Goal: Task Accomplishment & Management: Complete application form

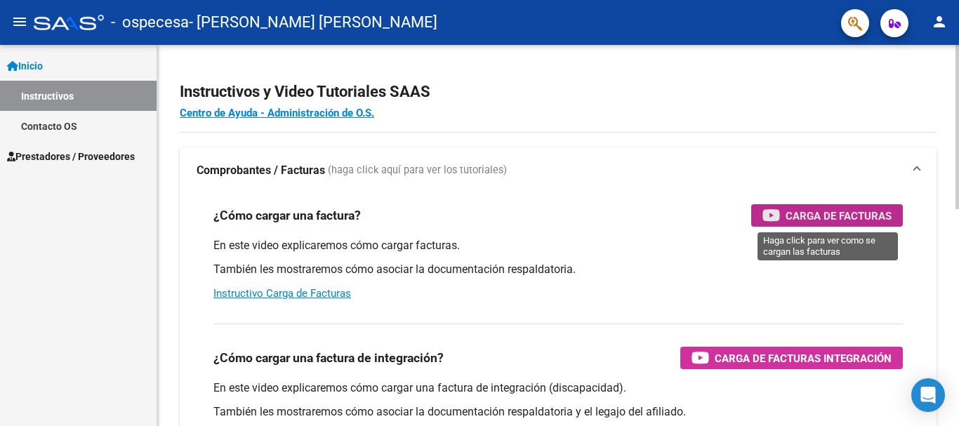
click at [839, 216] on span "Carga de Facturas" at bounding box center [838, 216] width 106 height 18
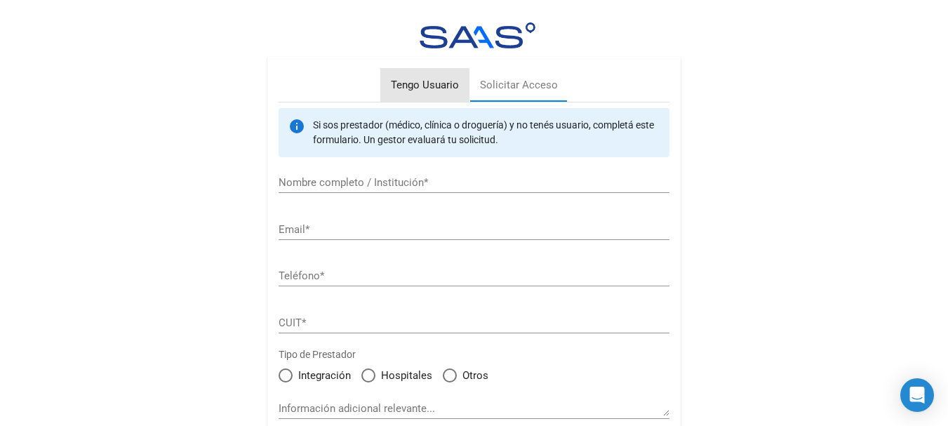
click at [418, 81] on div "Tengo Usuario" at bounding box center [425, 85] width 68 height 16
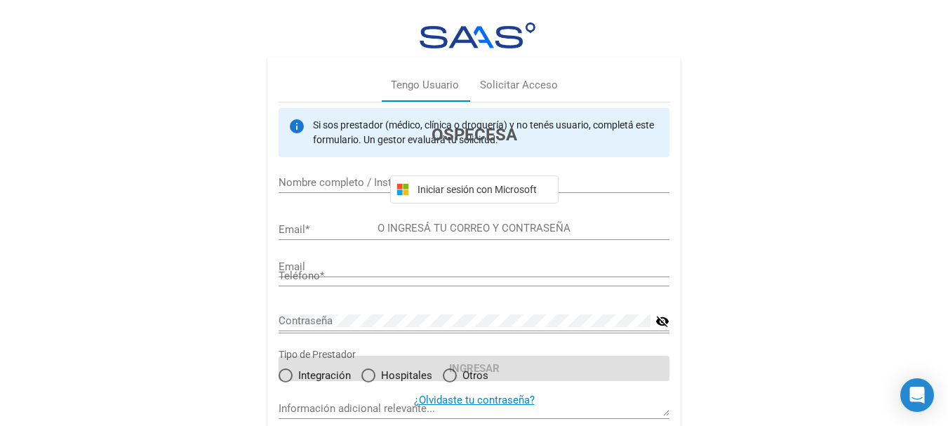
type input "[EMAIL_ADDRESS][DOMAIN_NAME]"
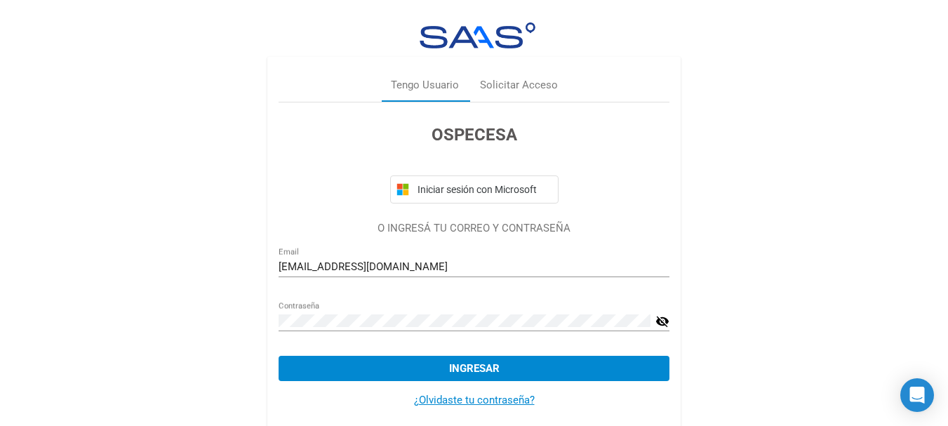
click at [473, 369] on span "Ingresar" at bounding box center [474, 368] width 51 height 13
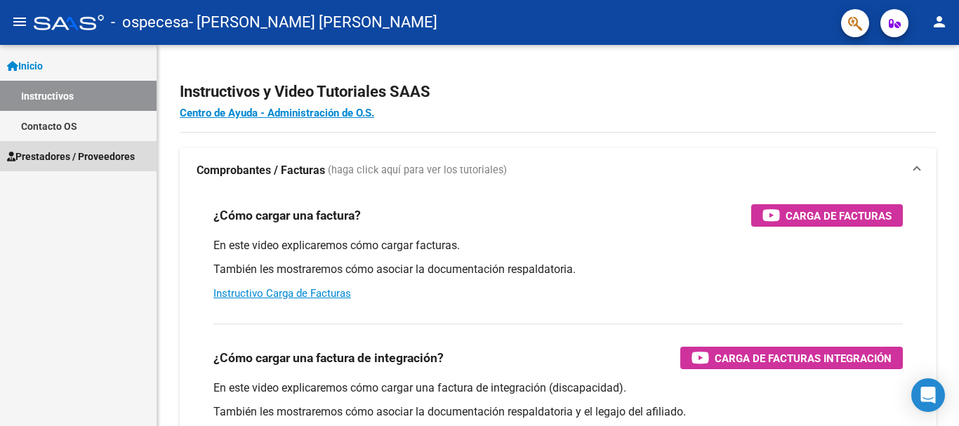
click at [84, 152] on span "Prestadores / Proveedores" at bounding box center [71, 156] width 128 height 15
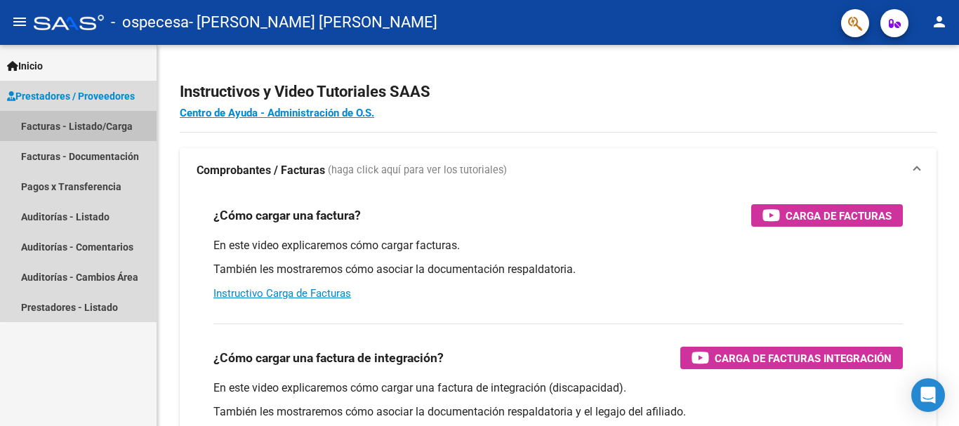
click at [92, 128] on link "Facturas - Listado/Carga" at bounding box center [78, 126] width 157 height 30
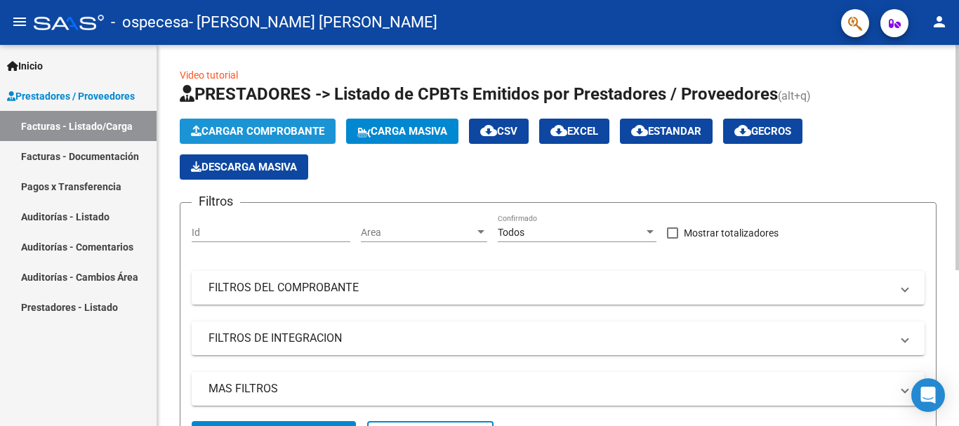
click at [266, 129] on span "Cargar Comprobante" at bounding box center [257, 131] width 133 height 13
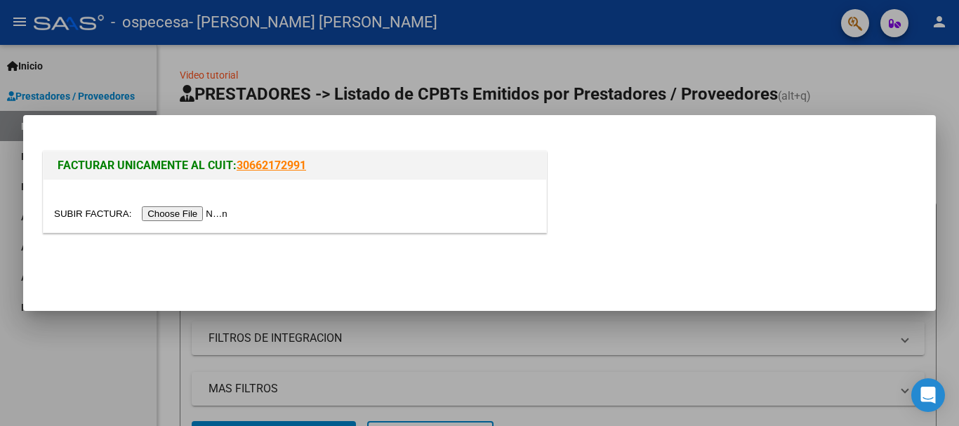
click at [208, 215] on input "file" at bounding box center [143, 213] width 178 height 15
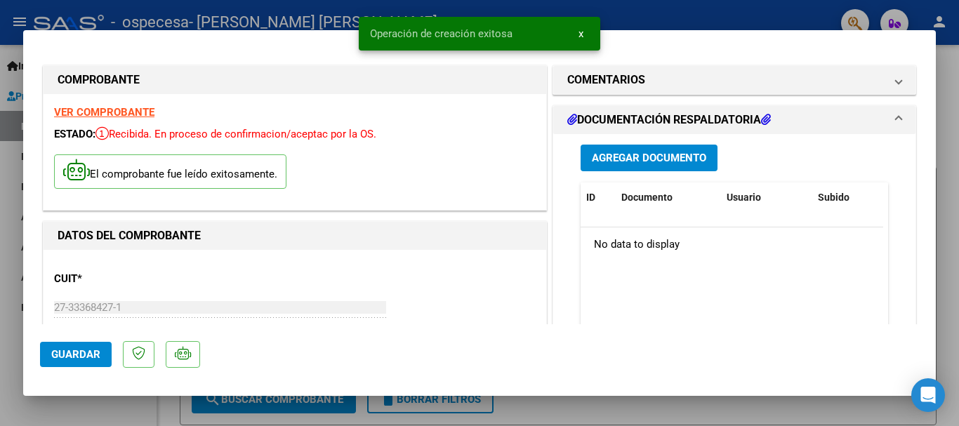
click at [115, 113] on strong "VER COMPROBANTE" at bounding box center [104, 112] width 100 height 13
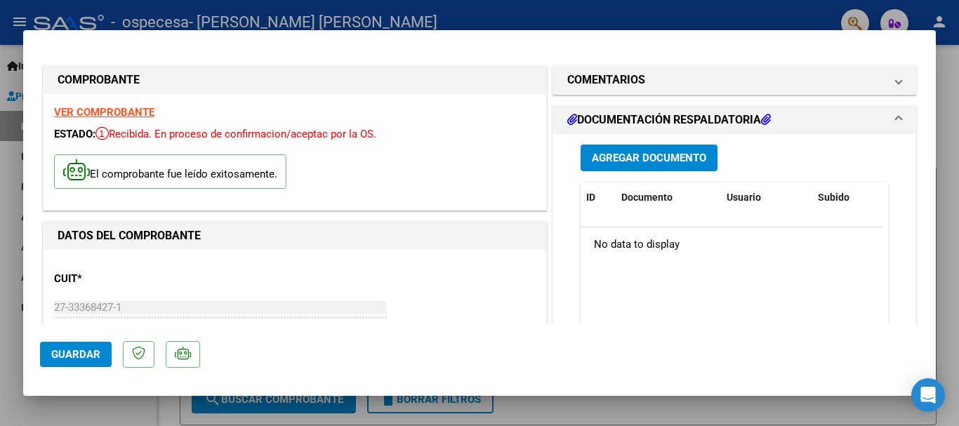
click at [81, 359] on span "Guardar" at bounding box center [75, 354] width 49 height 13
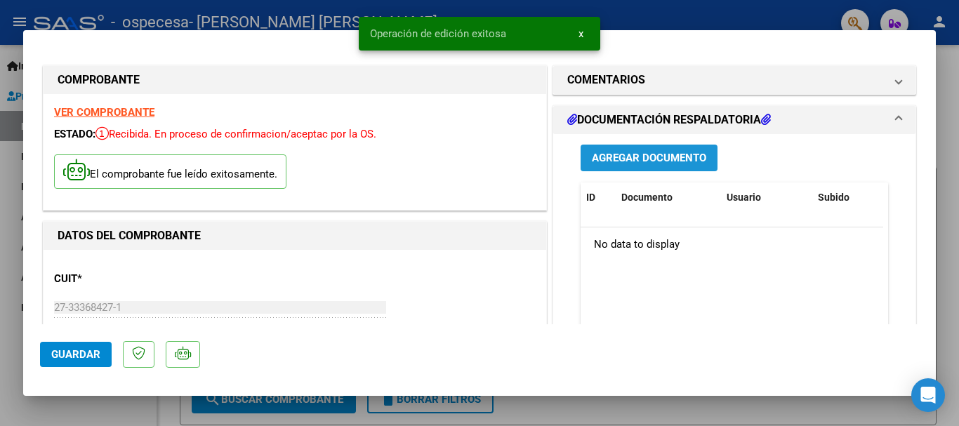
click at [668, 161] on span "Agregar Documento" at bounding box center [649, 158] width 114 height 13
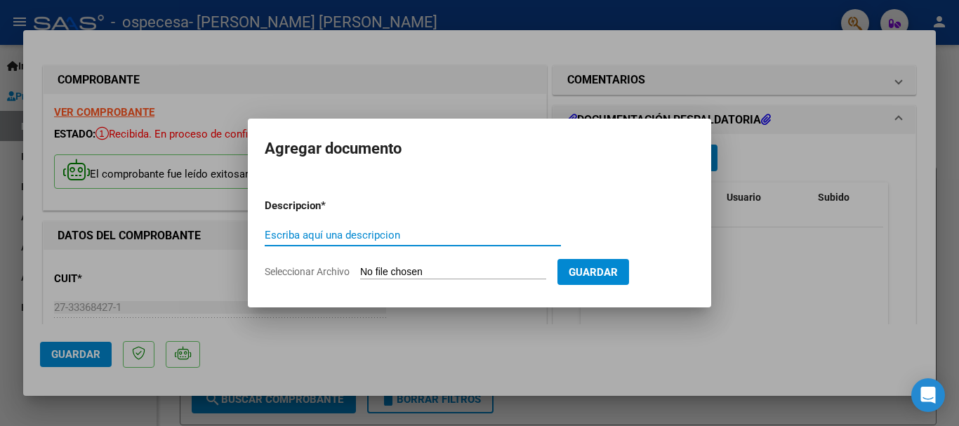
click at [444, 236] on input "Escriba aquí una descripcion" at bounding box center [413, 235] width 296 height 13
type input "CONSULTAS"
click at [372, 272] on input "Seleccionar Archivo" at bounding box center [453, 272] width 186 height 13
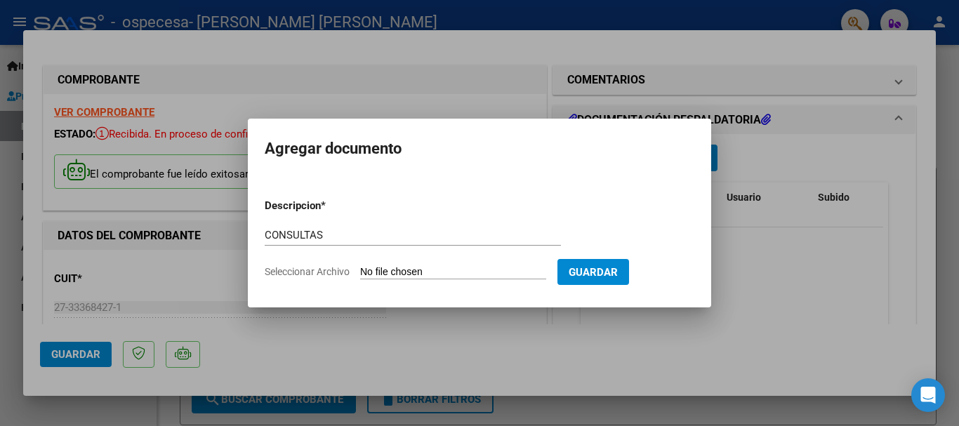
type input "C:\fakepath\CONSULTAS 1 AGIOSTO.jpg"
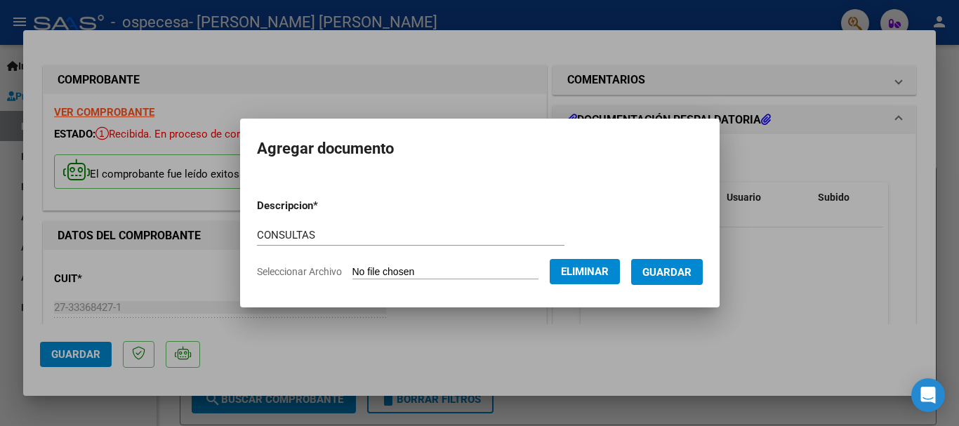
click at [345, 281] on form "Descripcion * CONSULTAS Escriba aquí una descripcion Seleccionar Archivo Elimin…" at bounding box center [480, 238] width 446 height 102
click at [691, 272] on span "Guardar" at bounding box center [666, 272] width 49 height 13
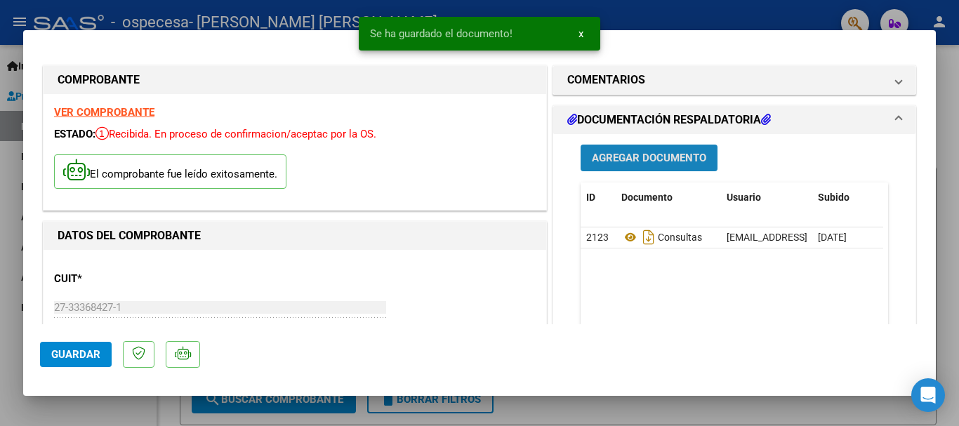
click at [628, 154] on span "Agregar Documento" at bounding box center [649, 158] width 114 height 13
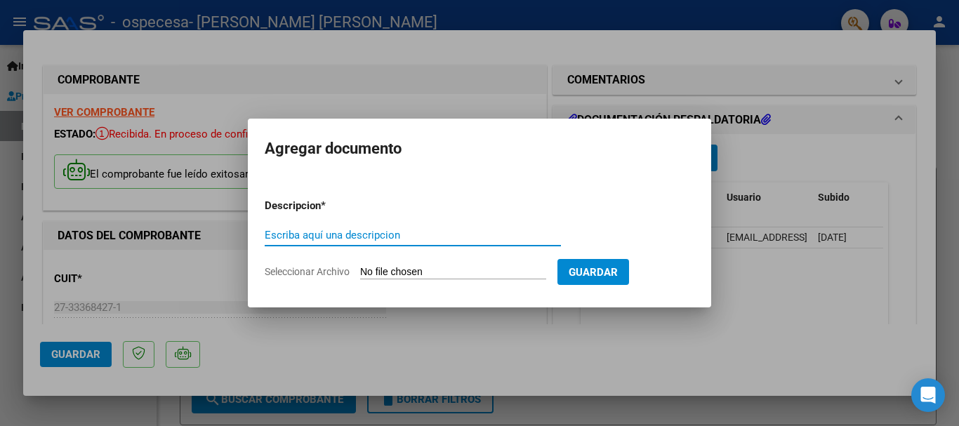
click at [453, 234] on input "Escriba aquí una descripcion" at bounding box center [413, 235] width 296 height 13
type input "CONSULTAS"
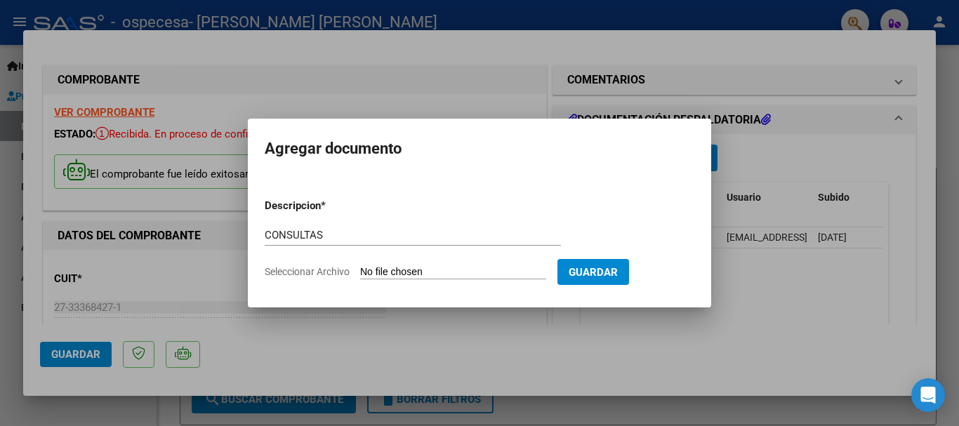
click at [482, 272] on input "Seleccionar Archivo" at bounding box center [453, 272] width 186 height 13
type input "C:\fakepath\CONSULTAS [DATE].jpg"
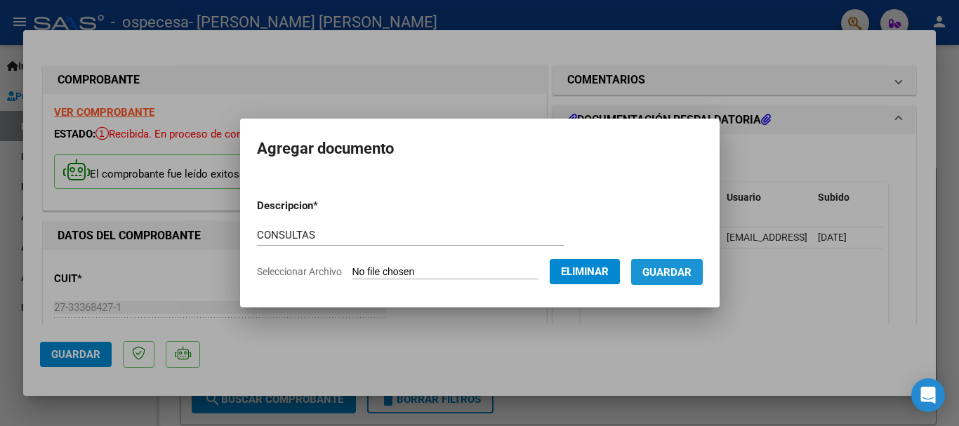
click at [691, 267] on span "Guardar" at bounding box center [666, 272] width 49 height 13
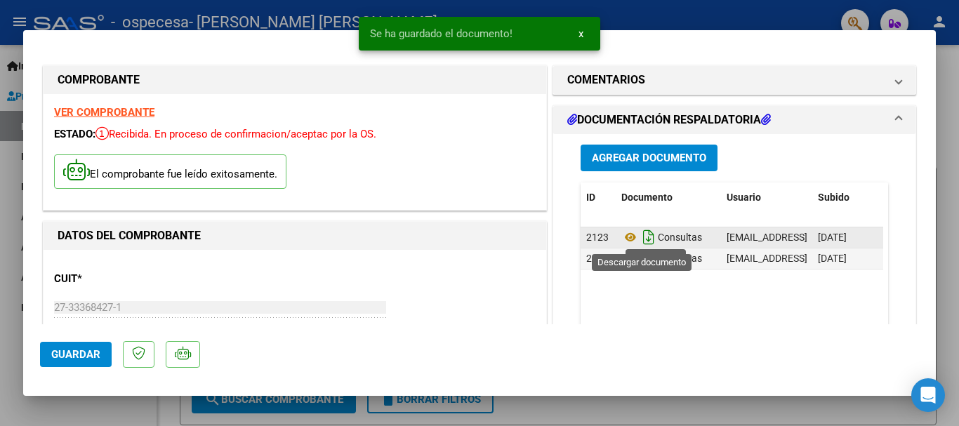
click at [642, 237] on icon "Descargar documento" at bounding box center [648, 237] width 18 height 22
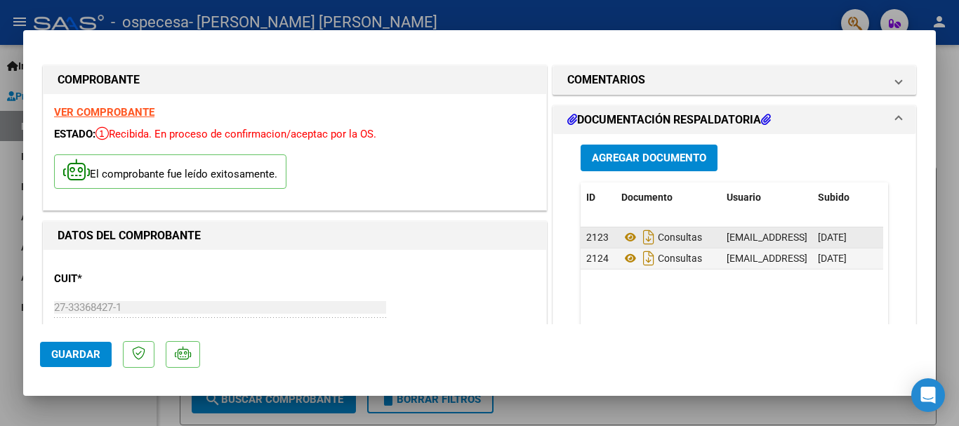
click at [626, 238] on icon at bounding box center [630, 237] width 18 height 17
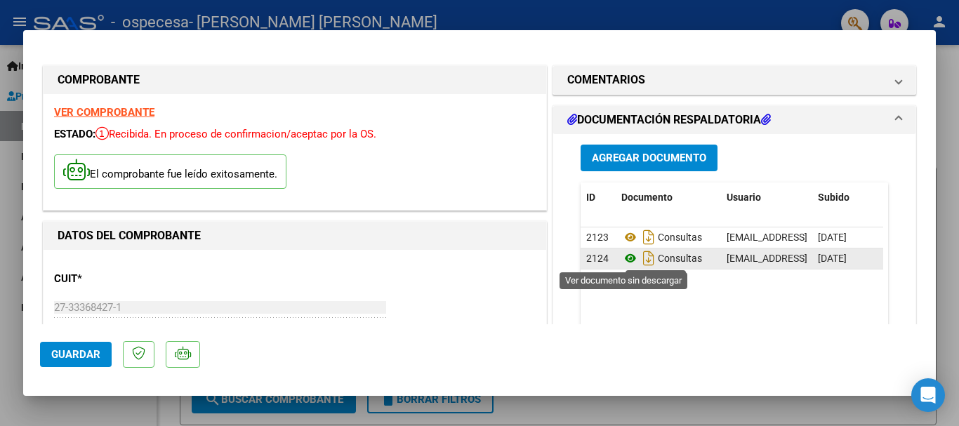
click at [630, 258] on icon at bounding box center [630, 258] width 18 height 17
click at [644, 158] on span "Agregar Documento" at bounding box center [649, 158] width 114 height 13
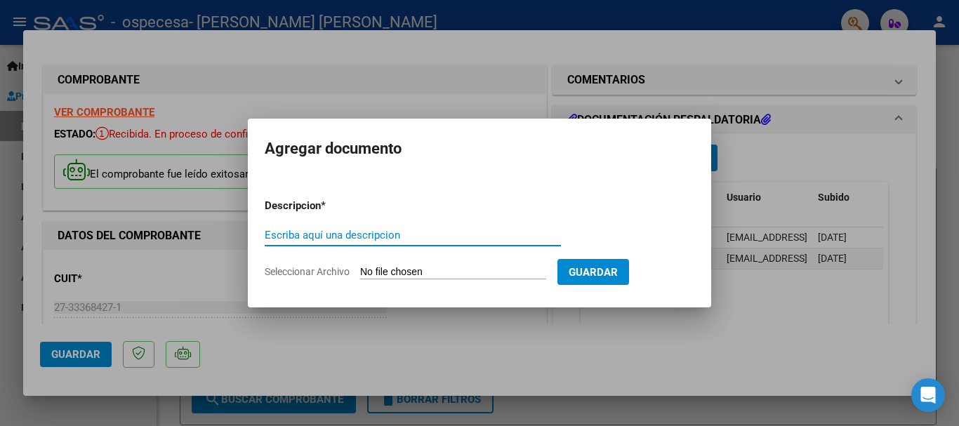
click at [470, 234] on input "Escriba aquí una descripcion" at bounding box center [413, 235] width 296 height 13
type input "PRACTICAS"
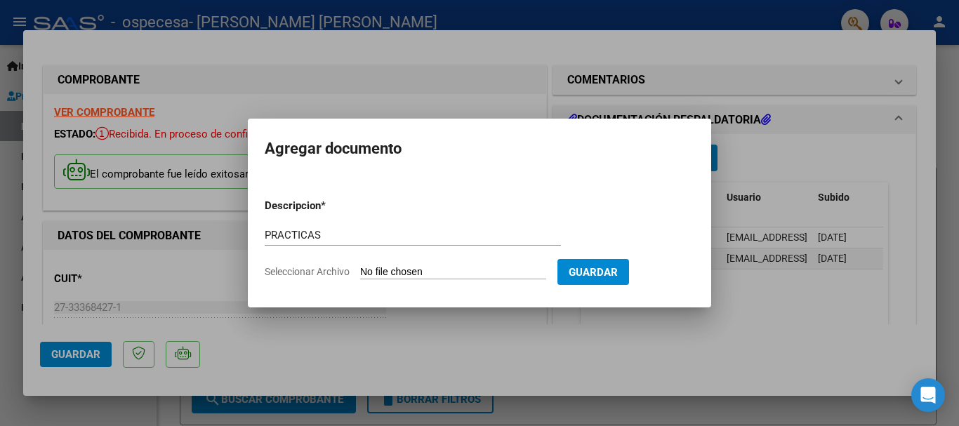
click at [460, 266] on input "Seleccionar Archivo" at bounding box center [453, 272] width 186 height 13
type input "C:\fakepath\PRACTICAS AGOSTO.jpg"
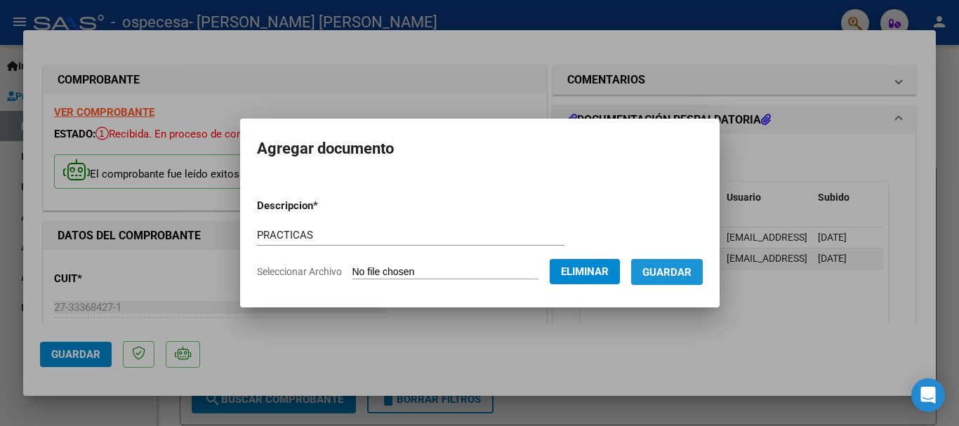
click at [691, 270] on span "Guardar" at bounding box center [666, 272] width 49 height 13
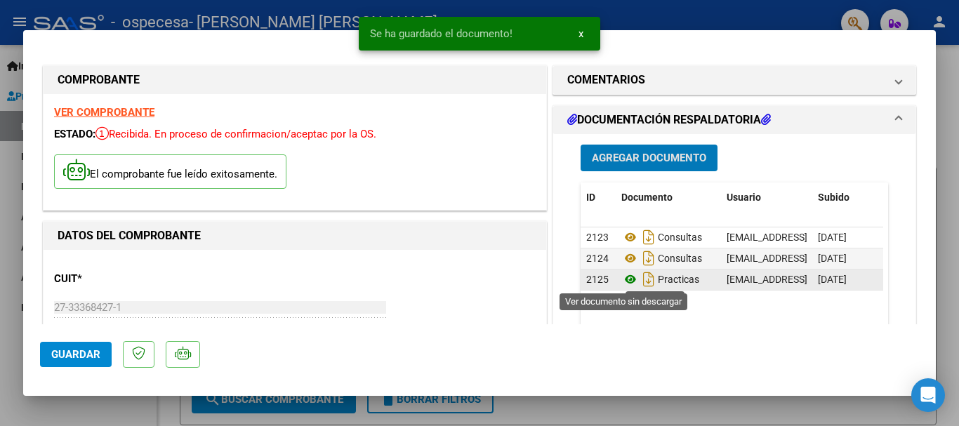
click at [621, 280] on icon at bounding box center [630, 279] width 18 height 17
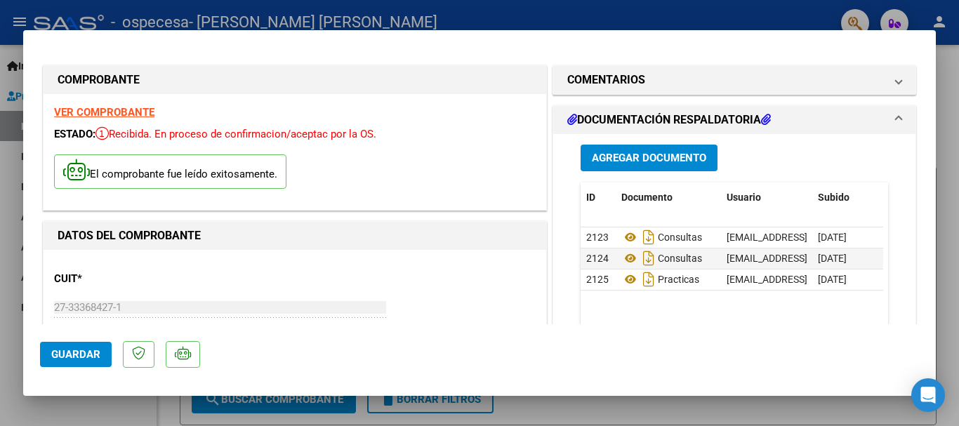
click at [641, 154] on span "Agregar Documento" at bounding box center [649, 158] width 114 height 13
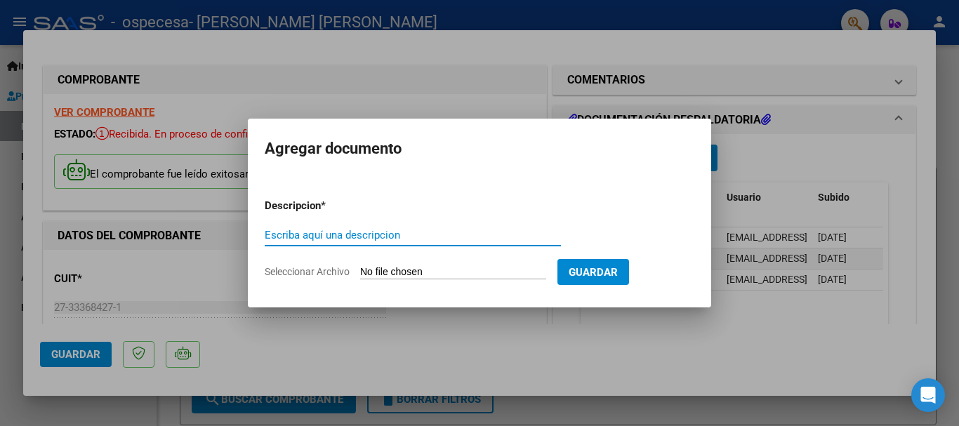
click at [444, 237] on input "Escriba aquí una descripcion" at bounding box center [413, 235] width 296 height 13
type input "RX"
click at [469, 270] on input "Seleccionar Archivo" at bounding box center [453, 272] width 186 height 13
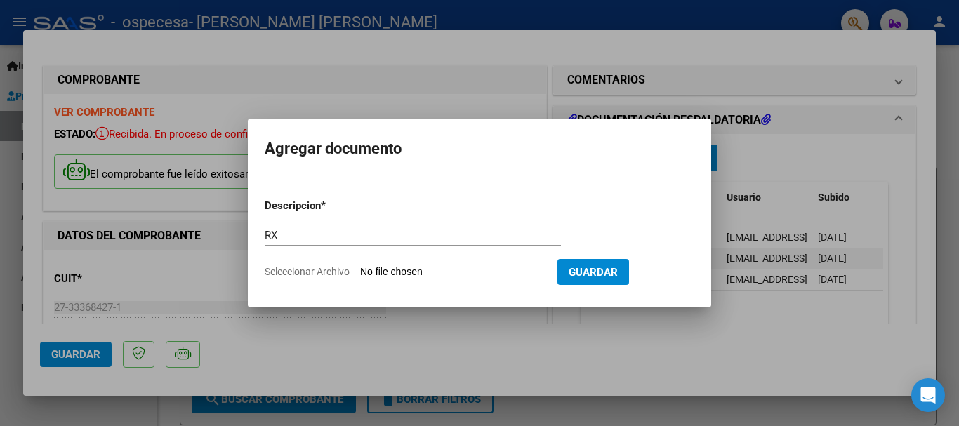
type input "C:\fakepath\RX AGOSTO.jpg"
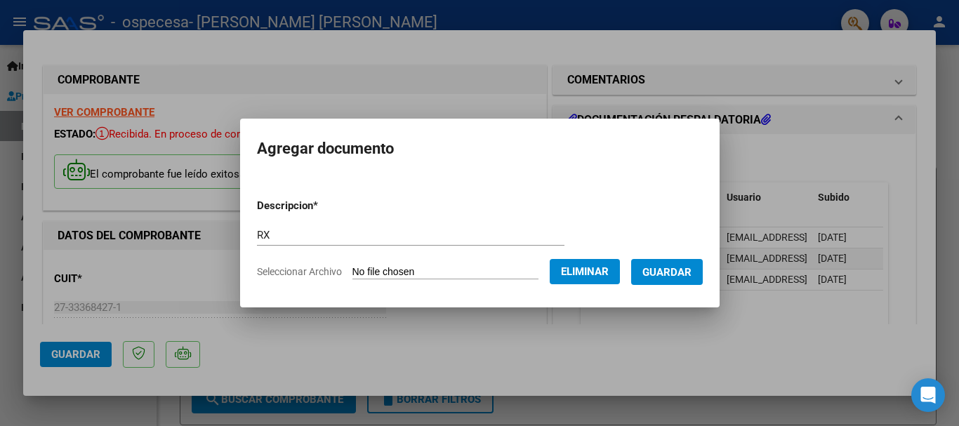
click at [691, 272] on span "Guardar" at bounding box center [666, 272] width 49 height 13
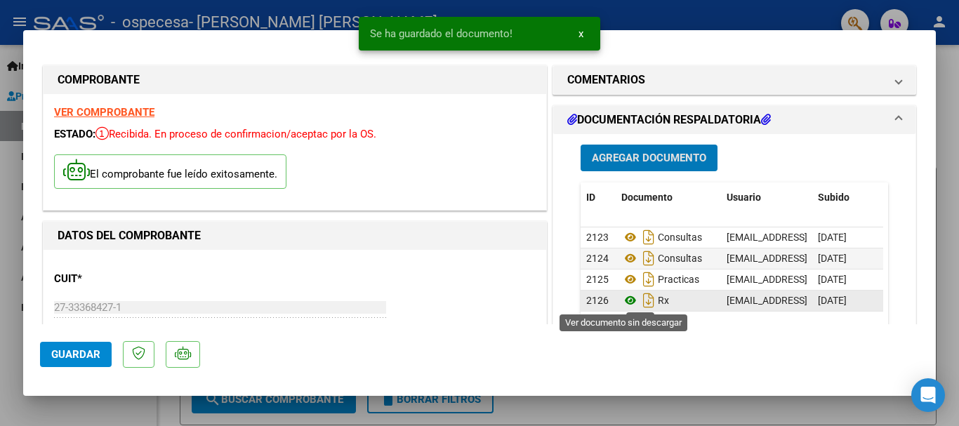
click at [623, 302] on icon at bounding box center [630, 300] width 18 height 17
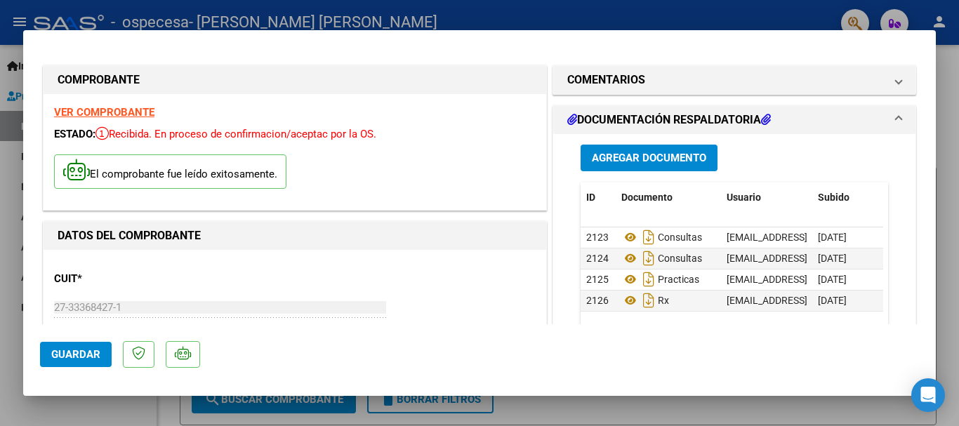
click at [644, 155] on span "Agregar Documento" at bounding box center [649, 158] width 114 height 13
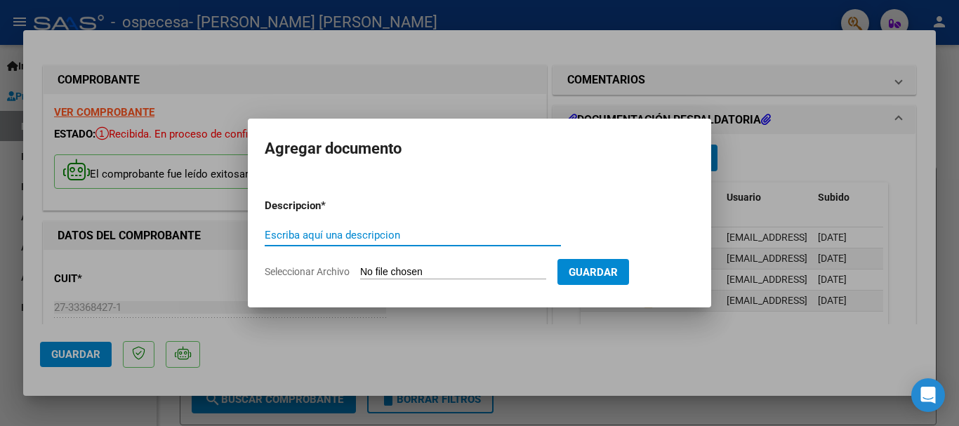
click at [420, 234] on input "Escriba aquí una descripcion" at bounding box center [413, 235] width 296 height 13
type input "ECOGRAFIAS"
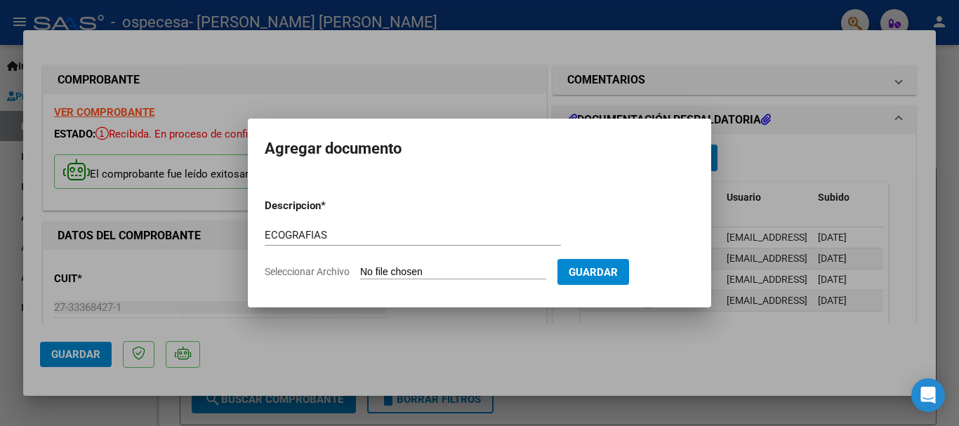
click at [439, 265] on form "Descripcion * ECOGRAFIAS Escriba aquí una descripcion Seleccionar Archivo Guard…" at bounding box center [480, 238] width 430 height 102
click at [444, 270] on input "Seleccionar Archivo" at bounding box center [453, 272] width 186 height 13
type input "C:\fakepath\ECOGRAFIAS AGOSTO.jpg"
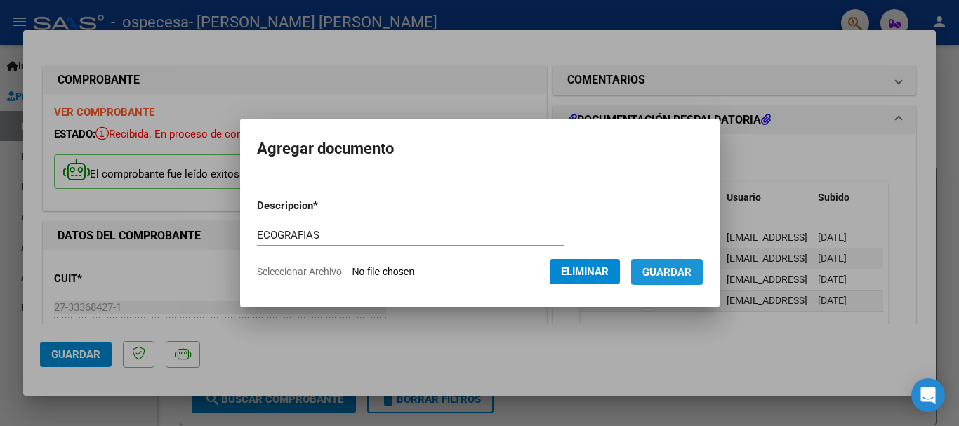
click at [675, 266] on span "Guardar" at bounding box center [666, 272] width 49 height 13
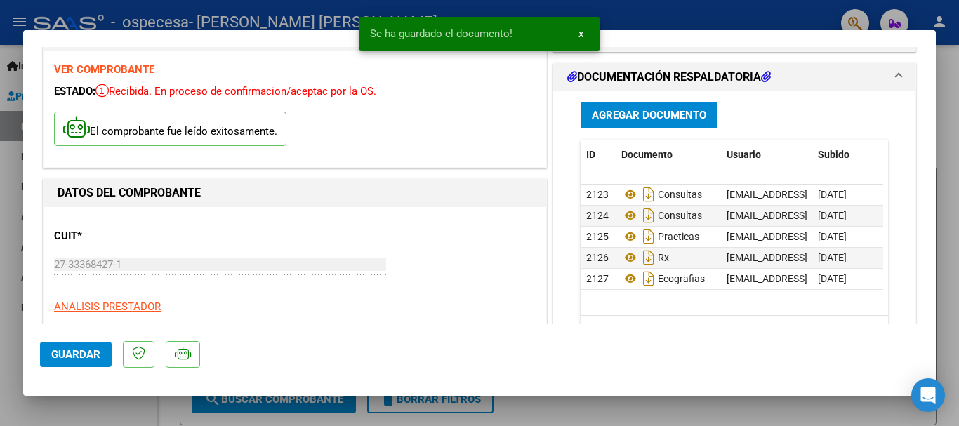
scroll to position [56, 0]
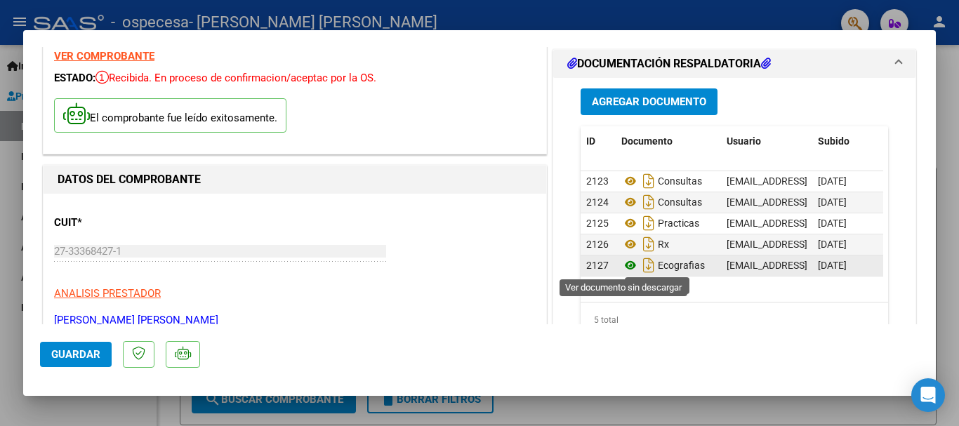
click at [625, 265] on icon at bounding box center [630, 265] width 18 height 17
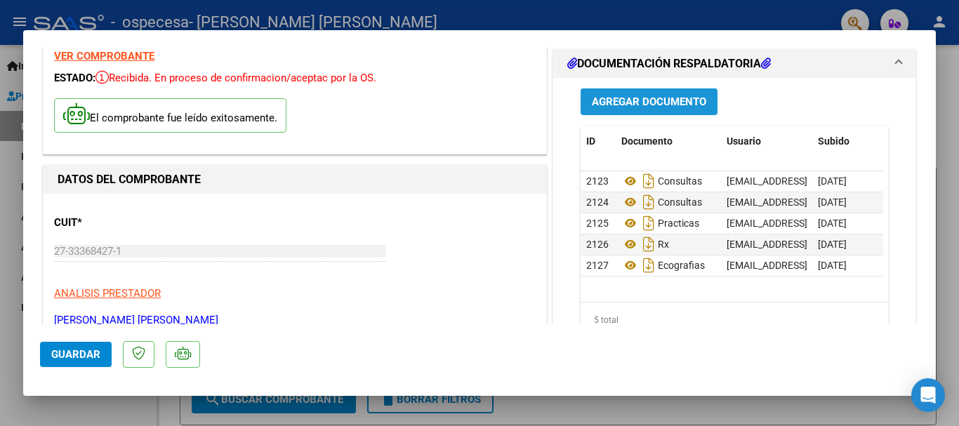
click at [625, 100] on span "Agregar Documento" at bounding box center [649, 102] width 114 height 13
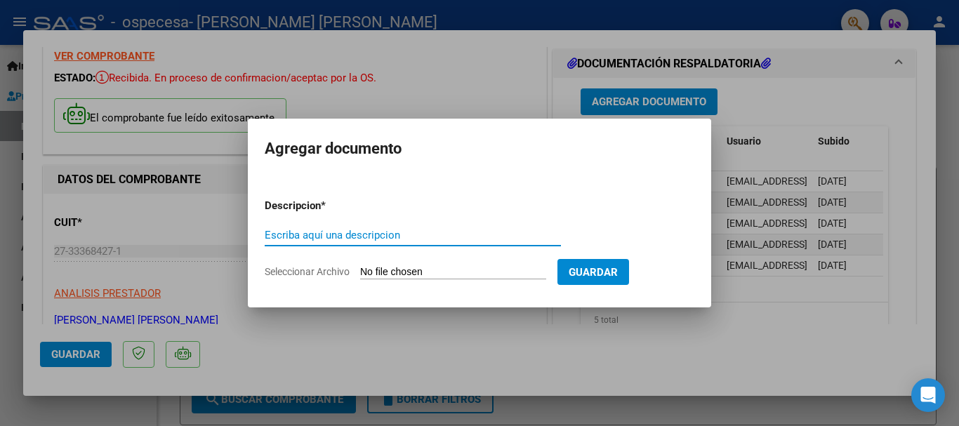
click at [397, 231] on input "Escriba aquí una descripcion" at bounding box center [413, 235] width 296 height 13
type input "MAMOGRAFIAS"
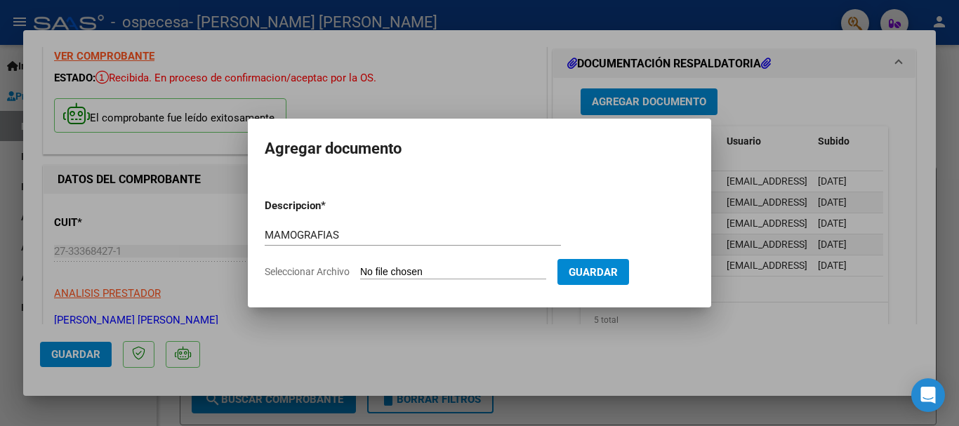
click at [426, 272] on input "Seleccionar Archivo" at bounding box center [453, 272] width 186 height 13
type input "C:\fakepath\[PERSON_NAME].jpg"
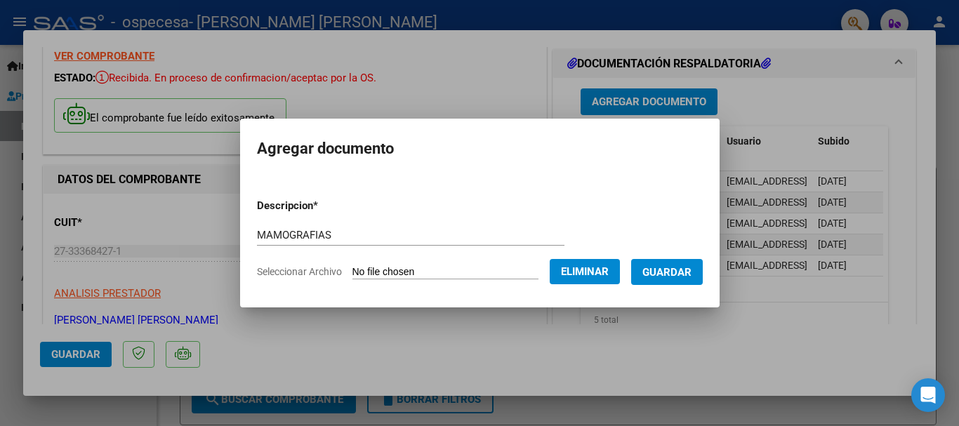
click at [685, 278] on span "Guardar" at bounding box center [666, 272] width 49 height 13
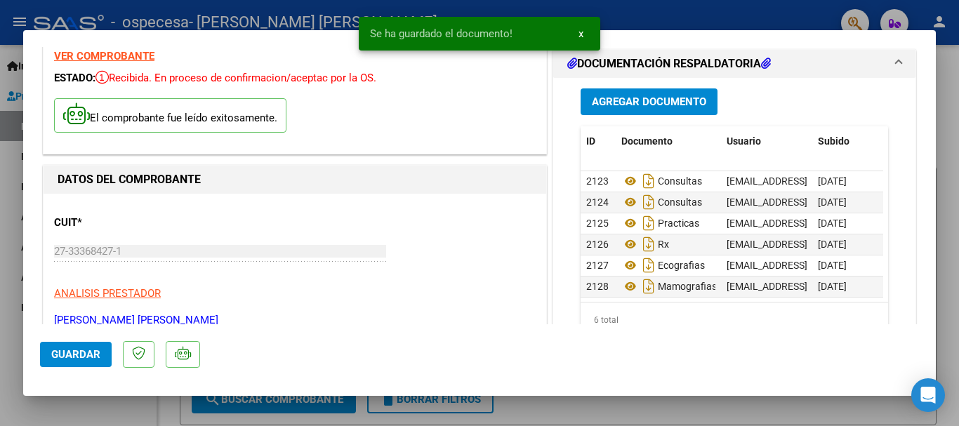
scroll to position [11, 0]
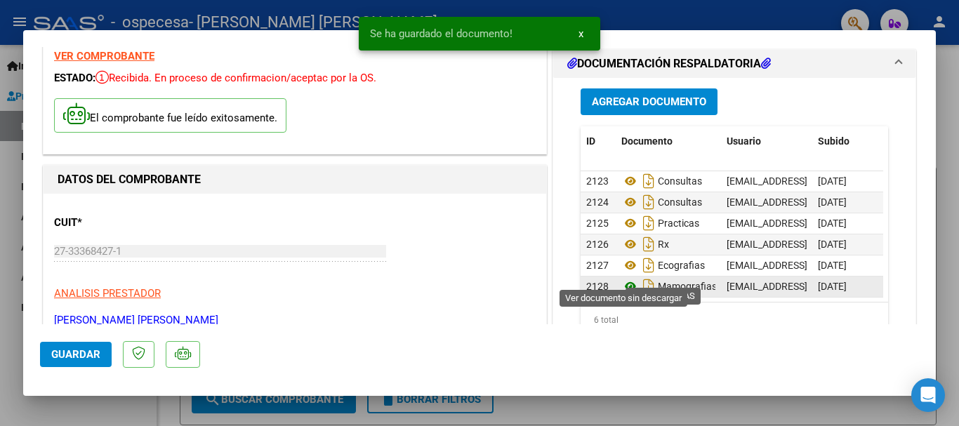
click at [625, 278] on icon at bounding box center [630, 286] width 18 height 17
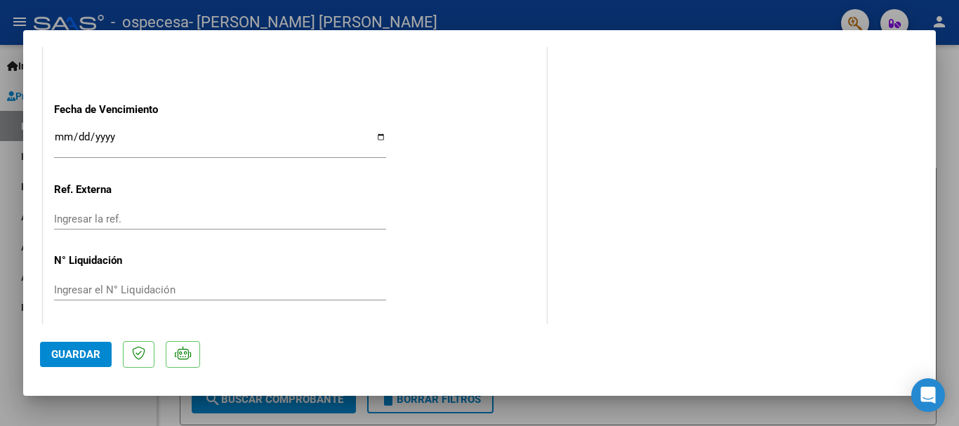
scroll to position [844, 0]
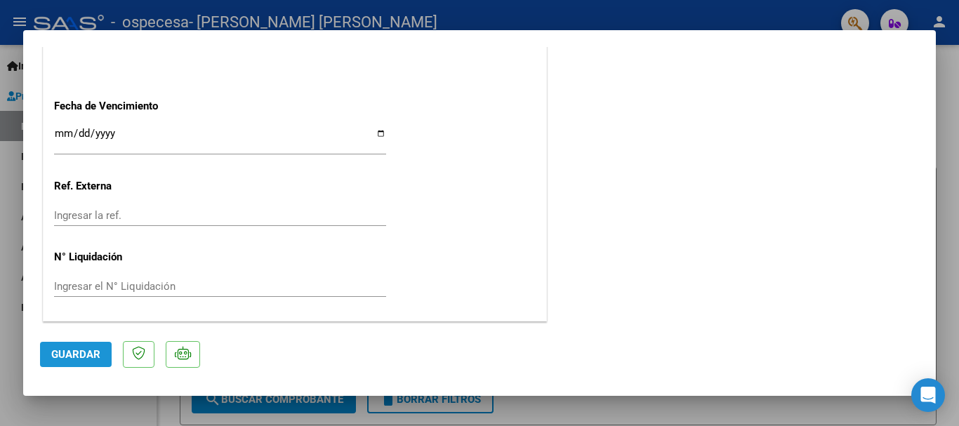
click at [63, 356] on span "Guardar" at bounding box center [75, 354] width 49 height 13
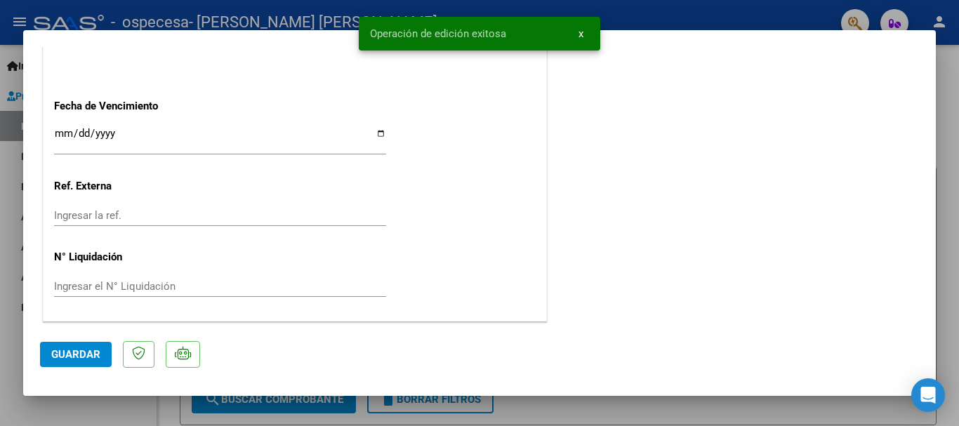
drag, startPoint x: 939, startPoint y: 286, endPoint x: 906, endPoint y: 306, distance: 38.8
click at [942, 321] on div at bounding box center [479, 213] width 959 height 426
type input "$ 0,00"
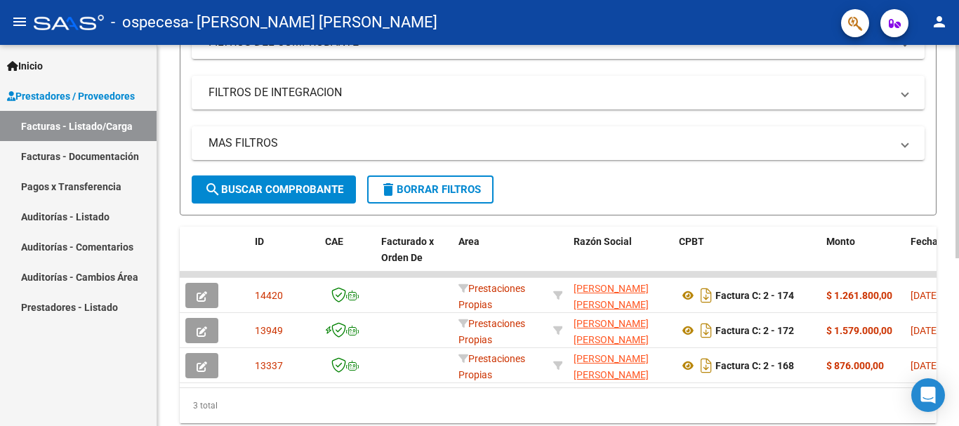
scroll to position [299, 0]
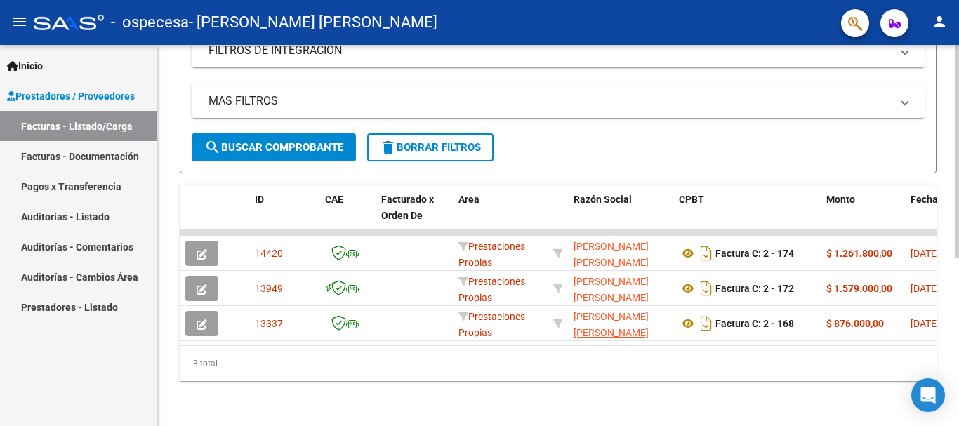
click at [958, 391] on div at bounding box center [957, 319] width 4 height 213
click at [958, 338] on div at bounding box center [957, 319] width 4 height 213
